Goal: Information Seeking & Learning: Learn about a topic

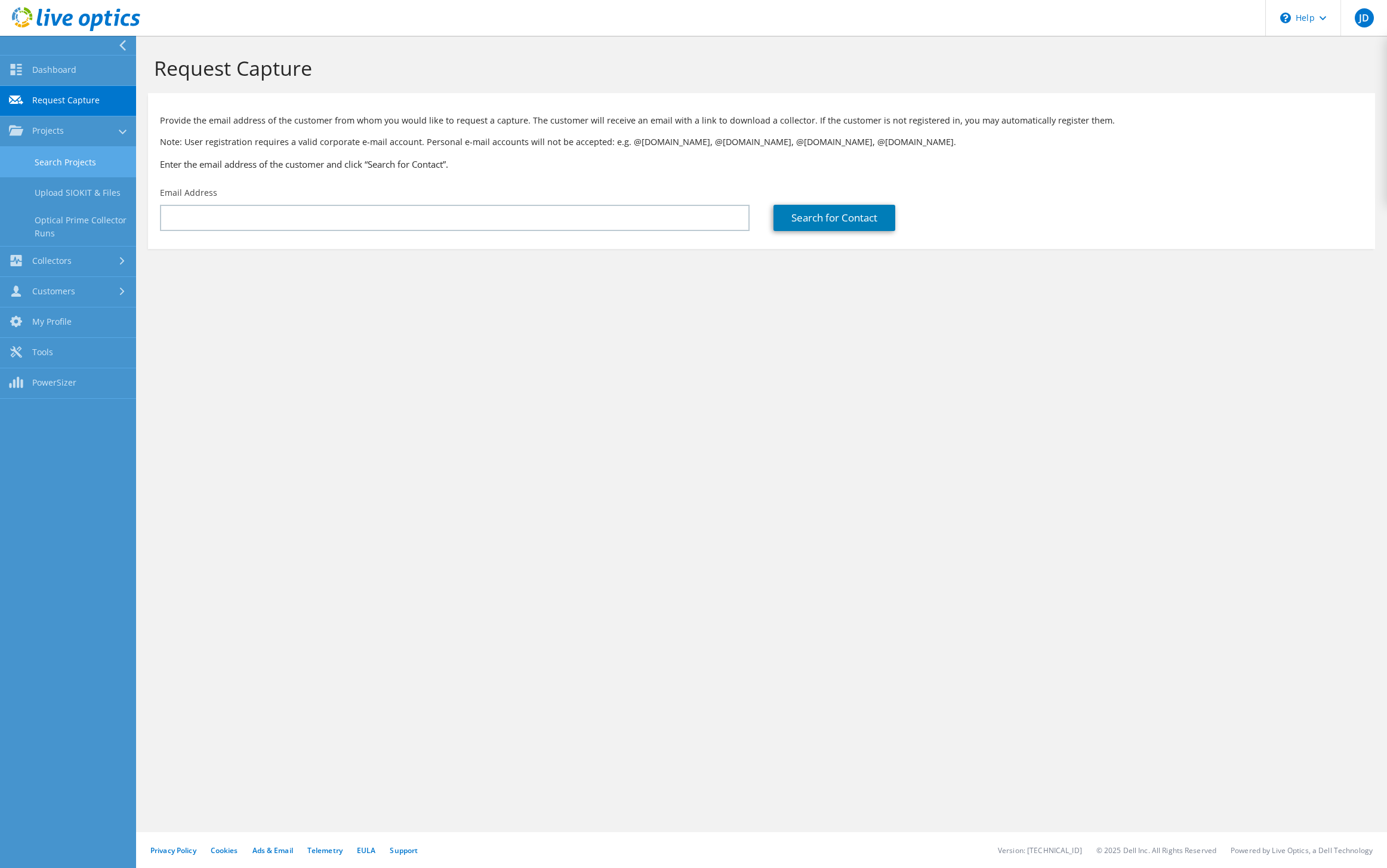
click at [63, 164] on link "Search Projects" at bounding box center [67, 162] width 136 height 31
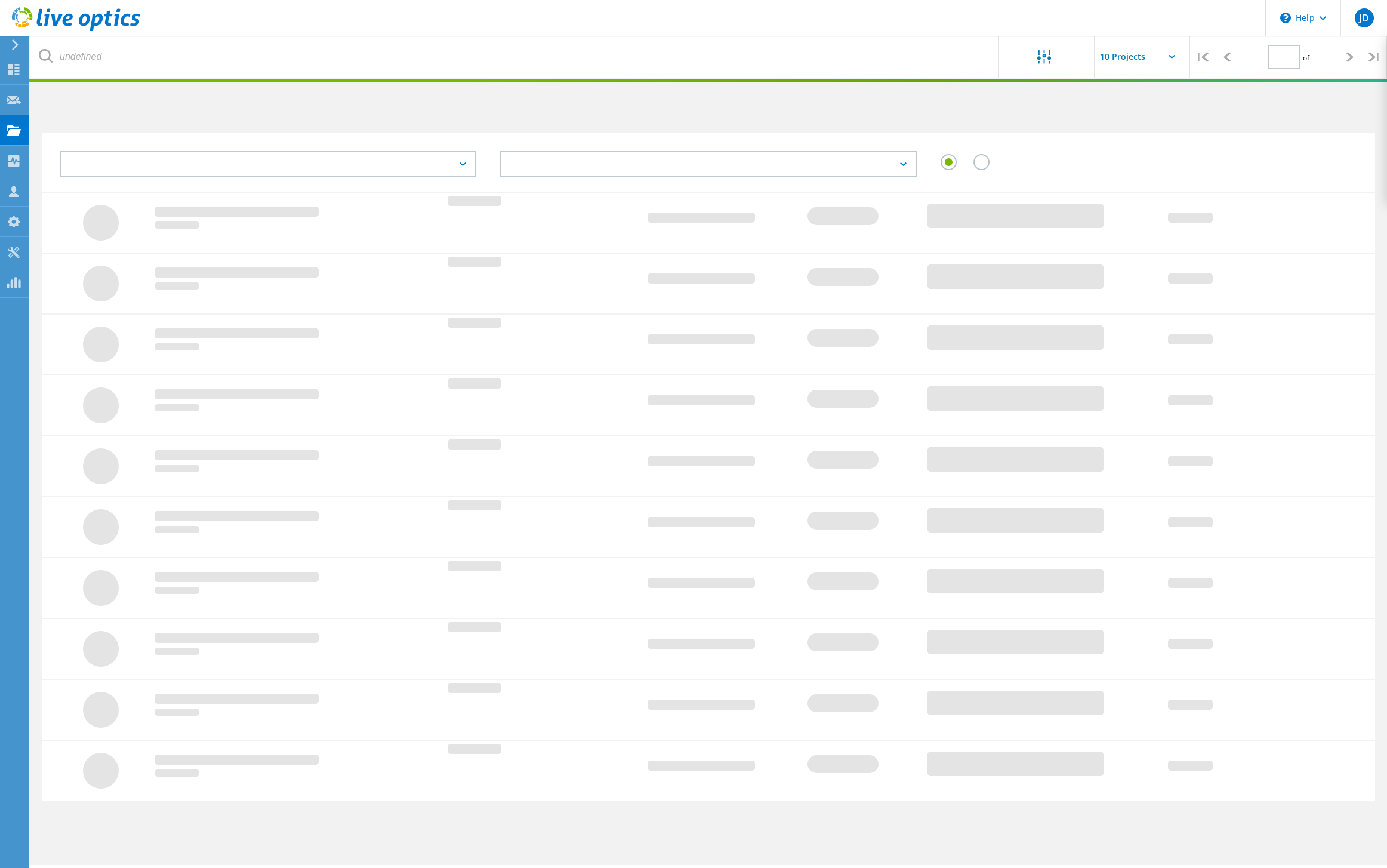
type input "1"
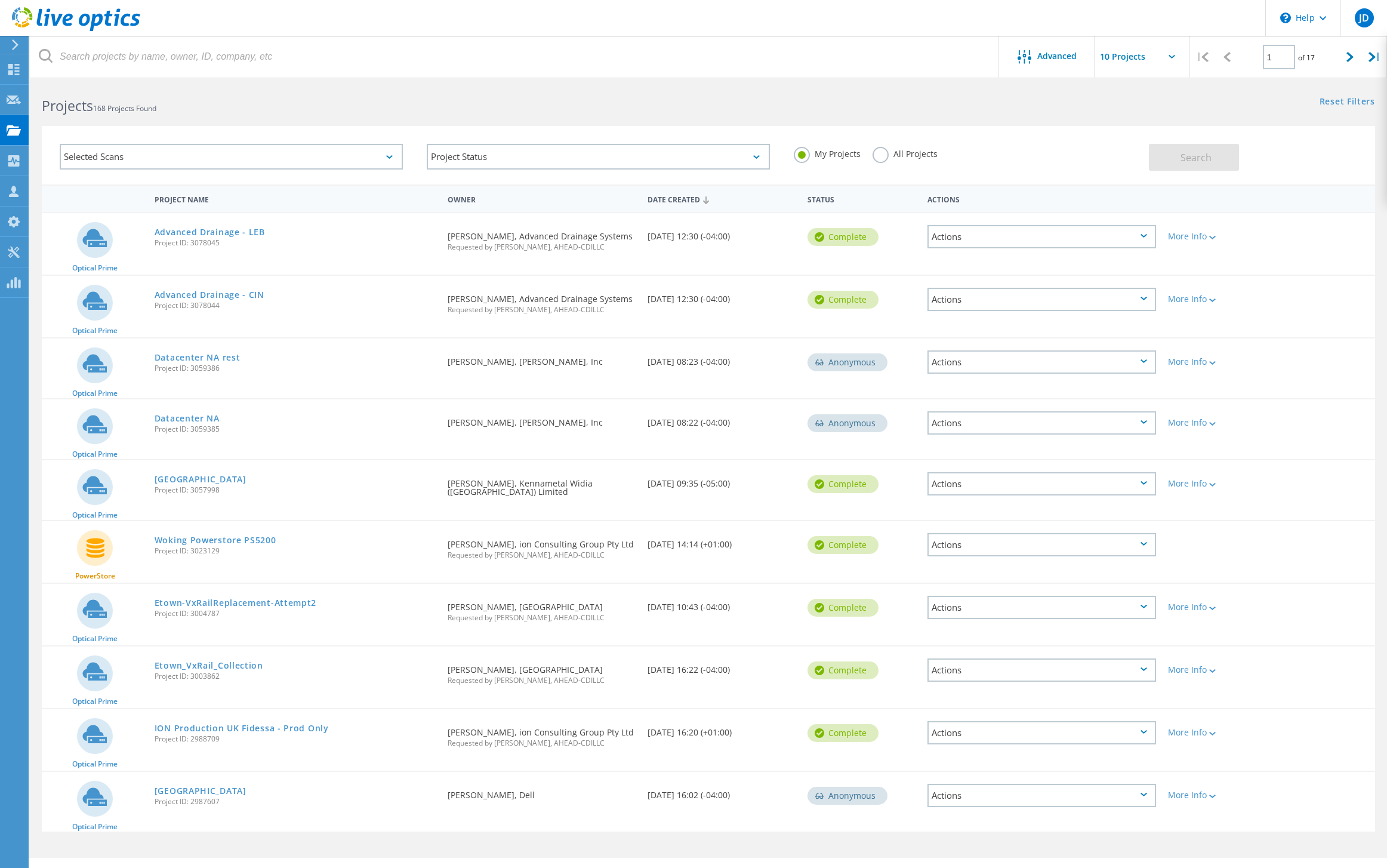
scroll to position [15, 0]
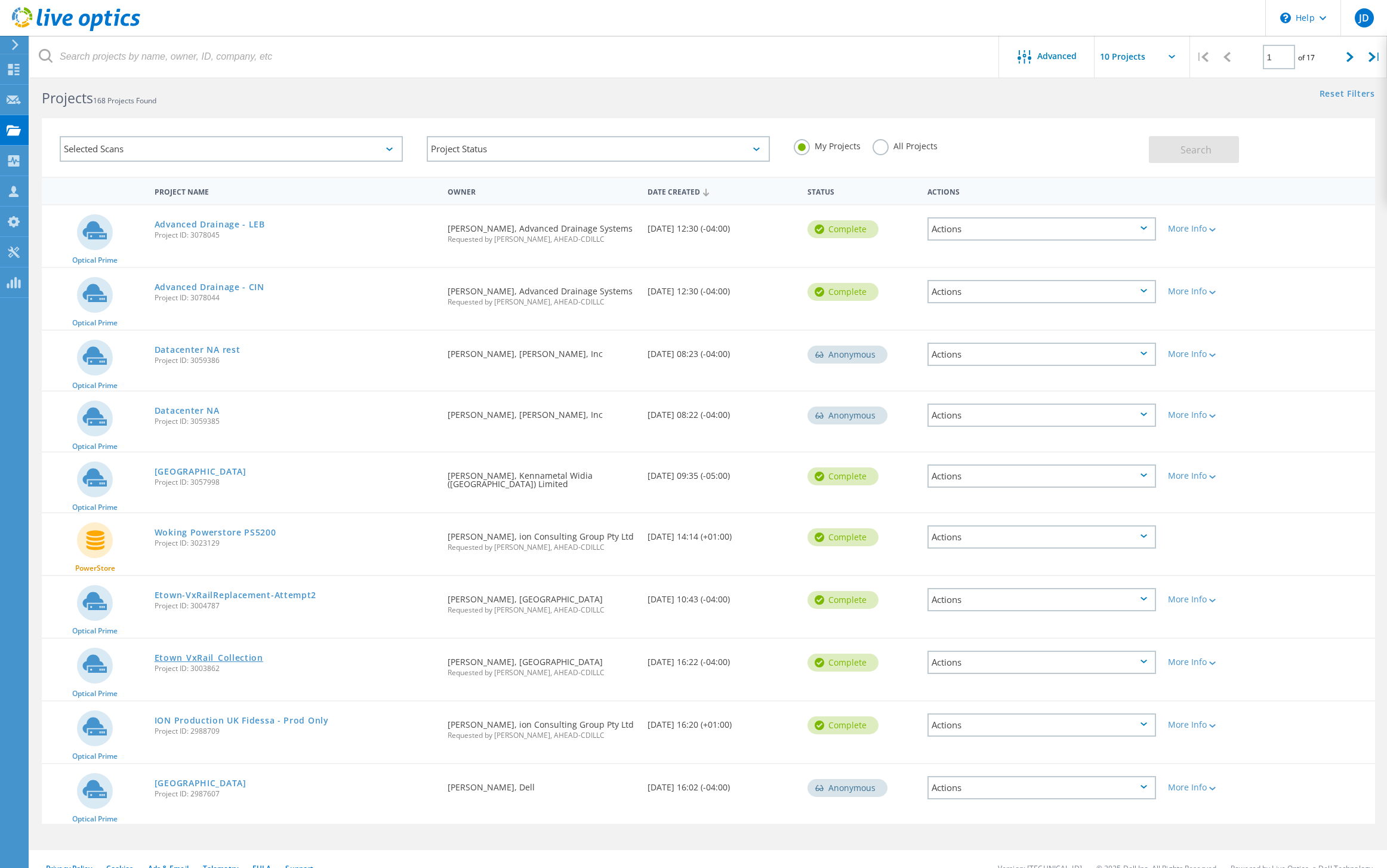
click at [245, 655] on link "Etown_VxRail_Collection" at bounding box center [209, 657] width 109 height 8
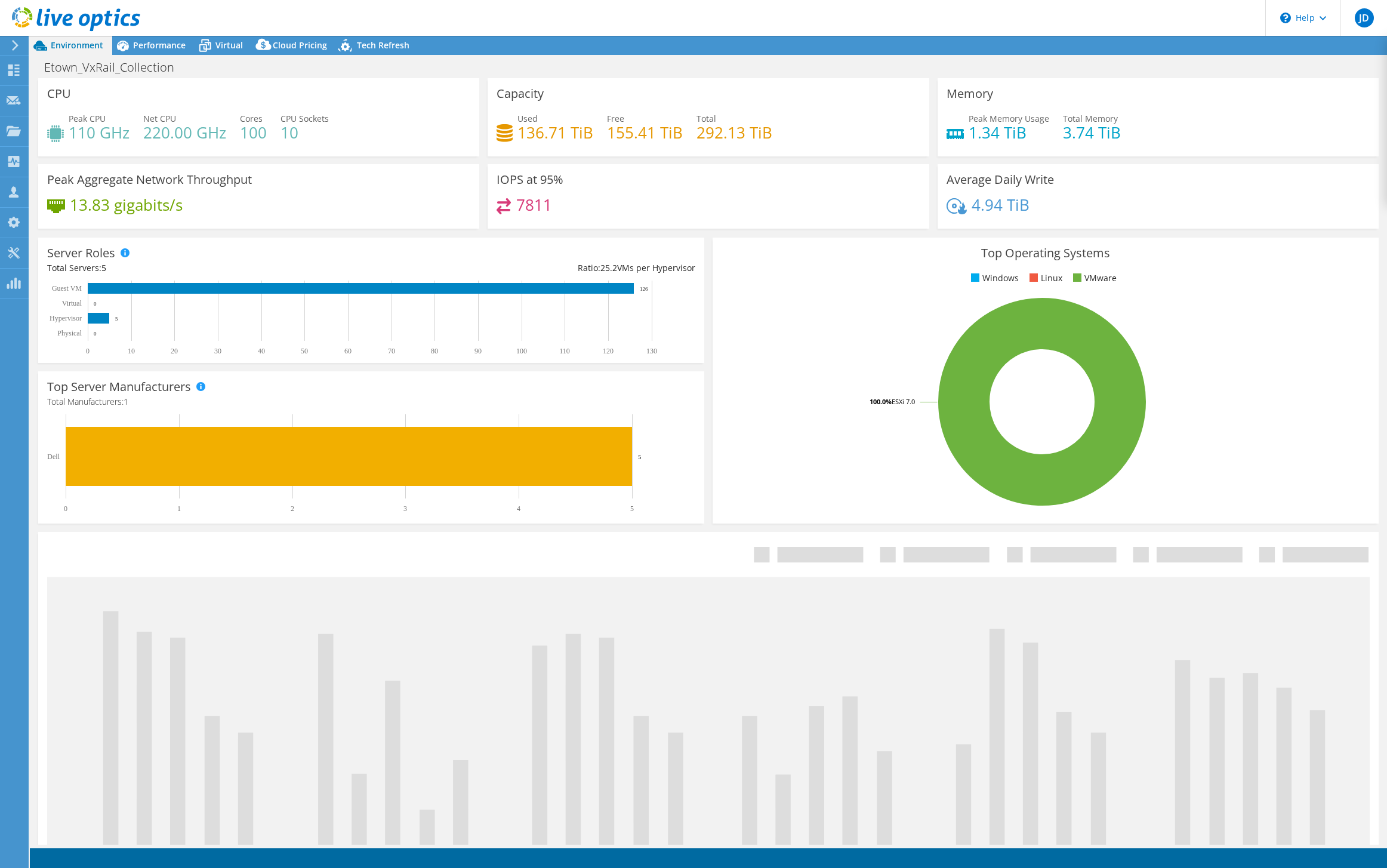
select select "USD"
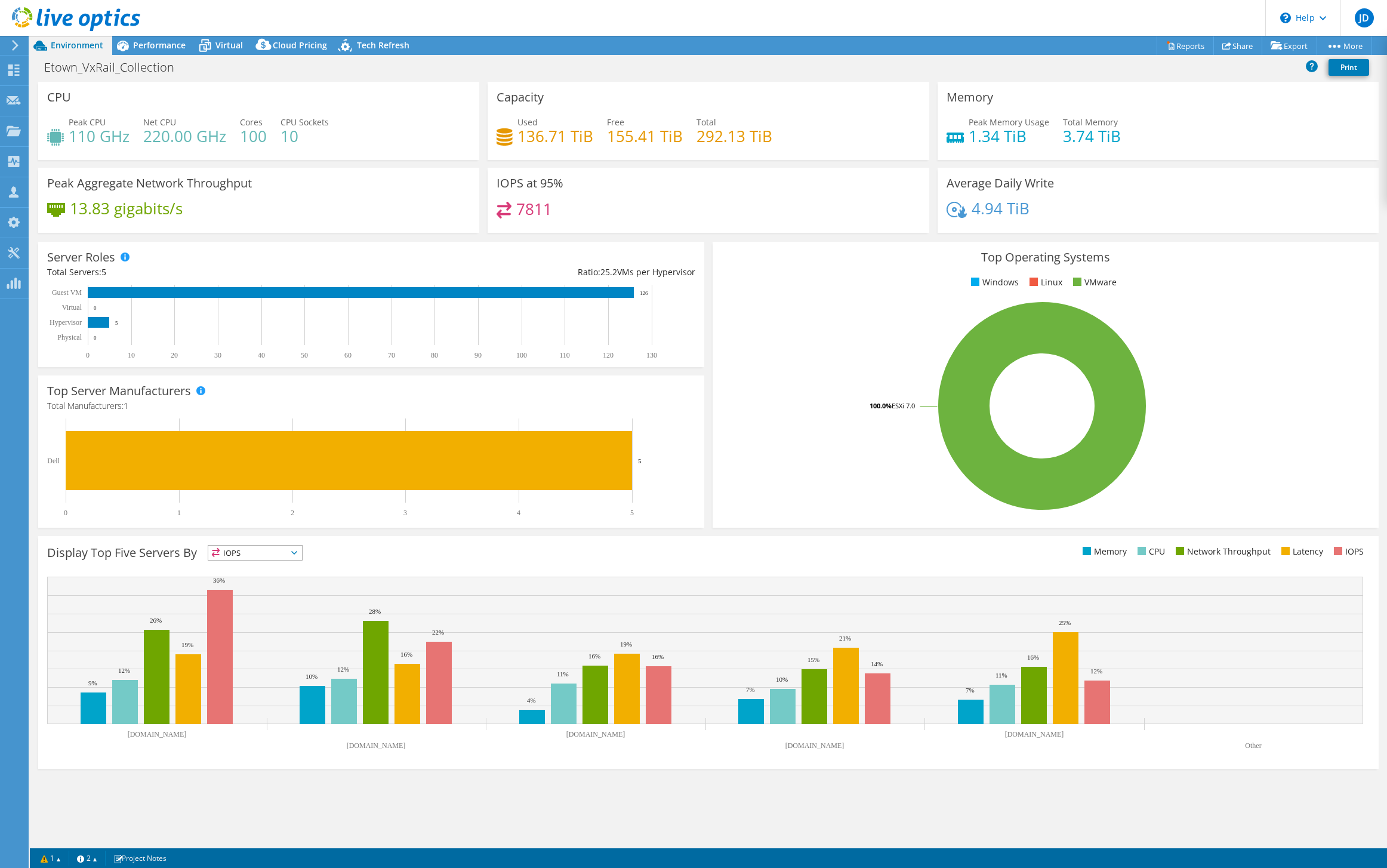
click at [679, 108] on div "Capacity Used 136.71 TiB Free 155.41 TiB Total 292.13 TiB" at bounding box center [708, 120] width 441 height 78
drag, startPoint x: 522, startPoint y: 137, endPoint x: 590, endPoint y: 137, distance: 68.0
click at [590, 140] on h4 "136.71 TiB" at bounding box center [556, 136] width 76 height 13
